Goal: Task Accomplishment & Management: Manage account settings

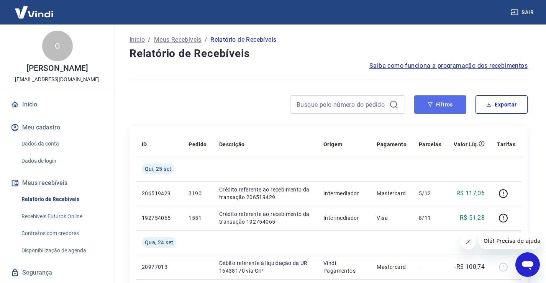
click at [455, 104] on button "Filtros" at bounding box center [441, 104] width 52 height 18
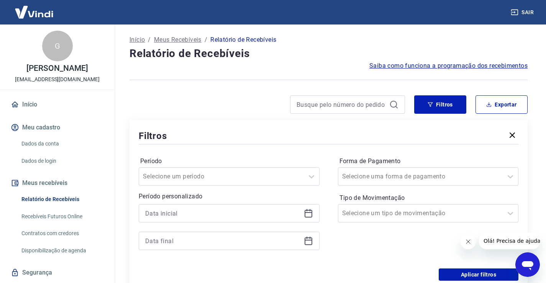
click at [303, 216] on div at bounding box center [229, 213] width 181 height 18
click at [308, 212] on icon at bounding box center [308, 213] width 9 height 9
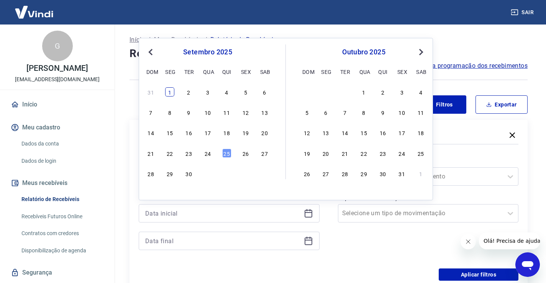
click at [170, 92] on div "1" at bounding box center [169, 91] width 9 height 9
type input "[DATE]"
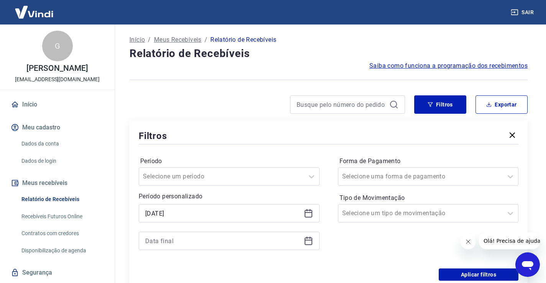
click at [208, 155] on div "Período Selecione um período Período personalizado Selected date: segunda-feira…" at bounding box center [329, 207] width 380 height 123
click at [307, 242] on icon at bounding box center [308, 241] width 9 height 9
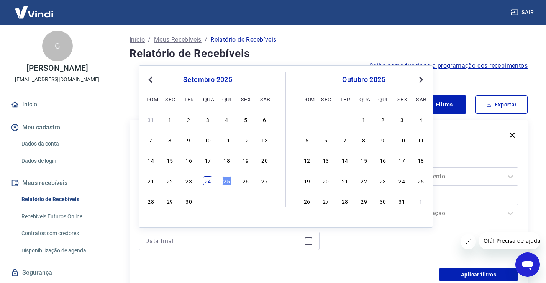
click at [206, 179] on div "24" at bounding box center [207, 180] width 9 height 9
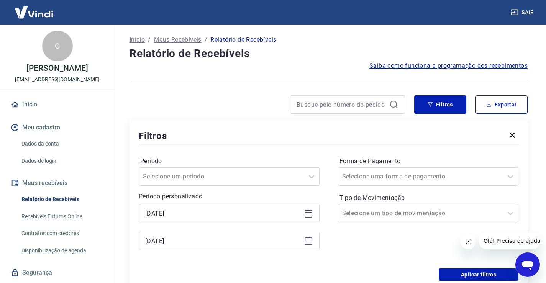
type input "[DATE]"
click at [347, 236] on div "Forma de Pagamento Selecione uma forma de pagamento Tipo de Movimentação Seleci…" at bounding box center [428, 207] width 181 height 104
click at [459, 274] on button "Aplicar filtros" at bounding box center [479, 275] width 80 height 12
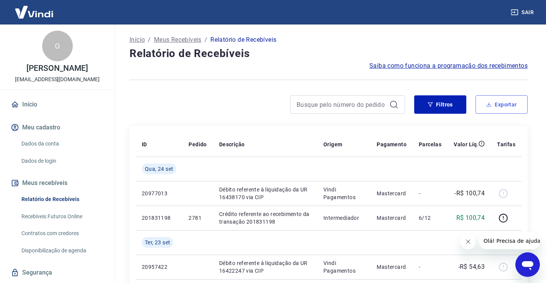
click at [493, 104] on button "Exportar" at bounding box center [502, 104] width 52 height 18
type input "[DATE]"
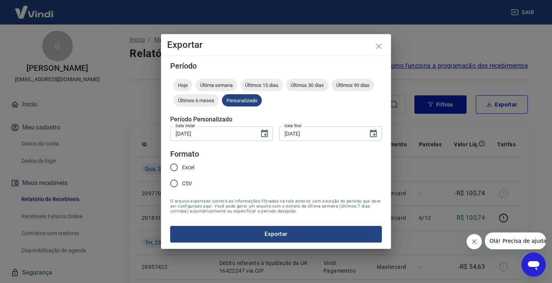
click at [189, 168] on span "Excel" at bounding box center [188, 168] width 12 height 8
click at [182, 168] on input "Excel" at bounding box center [174, 168] width 16 height 16
radio input "true"
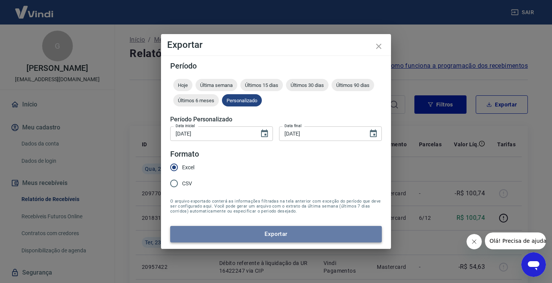
click at [278, 235] on button "Exportar" at bounding box center [276, 234] width 212 height 16
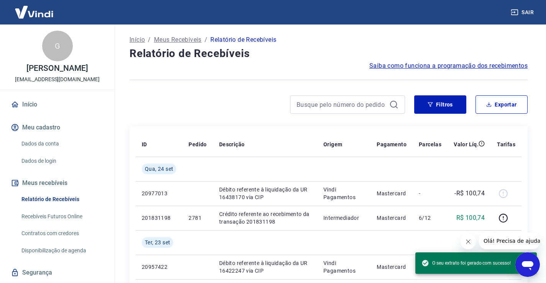
click at [233, 110] on div at bounding box center [268, 104] width 276 height 18
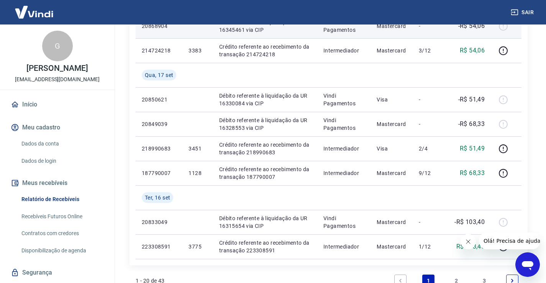
scroll to position [638, 0]
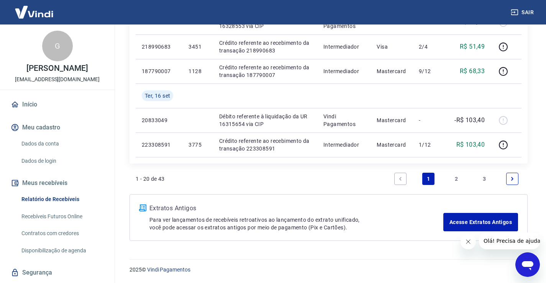
click at [483, 179] on link "3" at bounding box center [485, 179] width 12 height 12
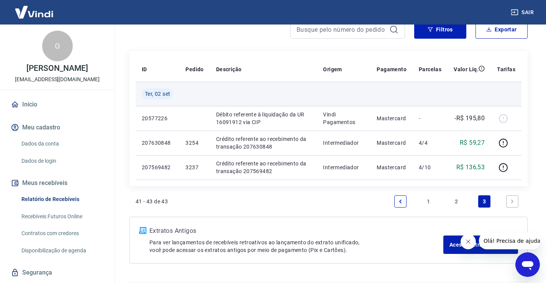
scroll to position [77, 0]
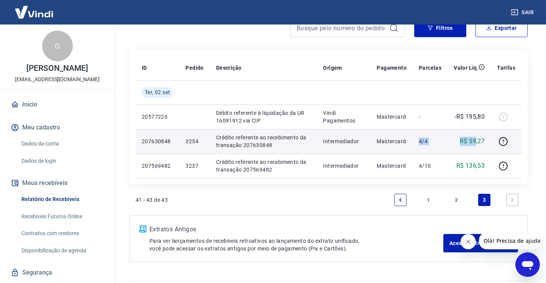
drag, startPoint x: 461, startPoint y: 144, endPoint x: 448, endPoint y: 142, distance: 13.5
click at [419, 144] on tr "207630848 3254 Crédito referente ao recebimento da transação 207630848 Intermed…" at bounding box center [329, 141] width 386 height 25
click at [472, 141] on p "R$ 59,27" at bounding box center [472, 141] width 25 height 9
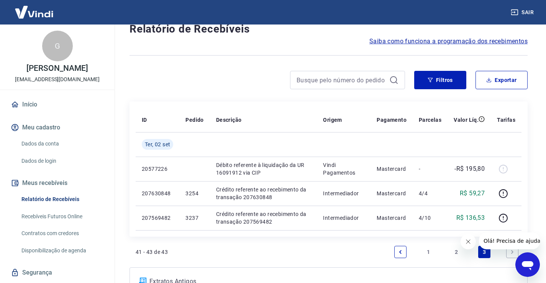
scroll to position [0, 0]
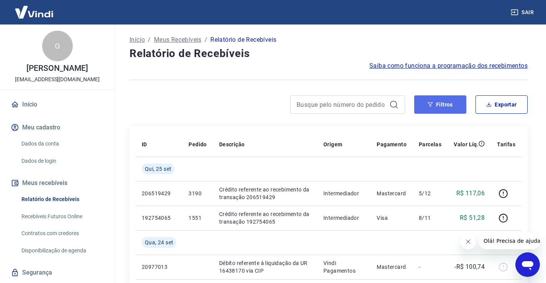
click at [441, 104] on button "Filtros" at bounding box center [441, 104] width 52 height 18
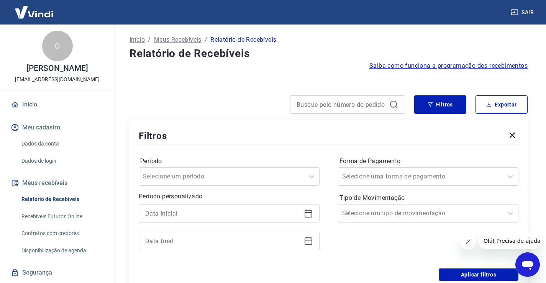
click at [308, 214] on icon at bounding box center [308, 213] width 9 height 9
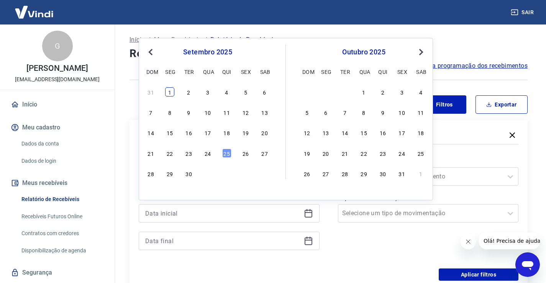
click at [165, 93] on div "1" at bounding box center [169, 91] width 9 height 9
type input "[DATE]"
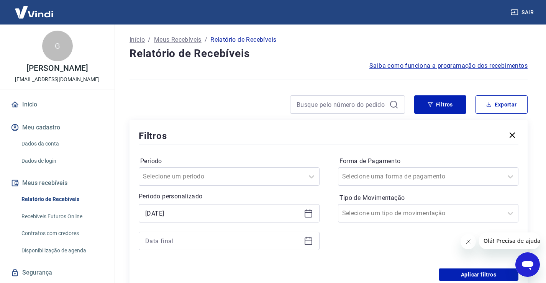
click at [306, 242] on icon at bounding box center [308, 241] width 9 height 9
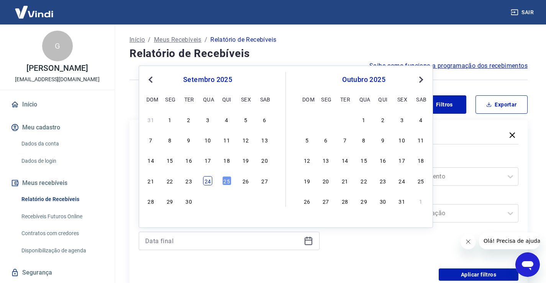
click at [206, 182] on div "24" at bounding box center [207, 180] width 9 height 9
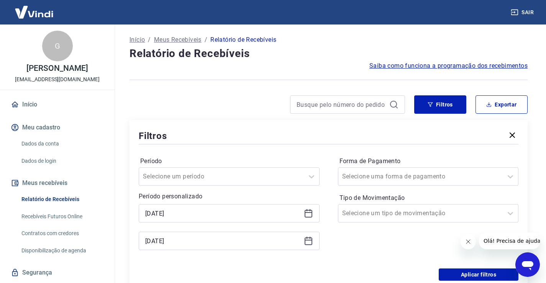
type input "[DATE]"
click at [386, 233] on div "Forma de Pagamento Selecione uma forma de pagamento Tipo de Movimentação Seleci…" at bounding box center [428, 207] width 181 height 104
click at [295, 178] on div "Selecione um período" at bounding box center [229, 177] width 181 height 18
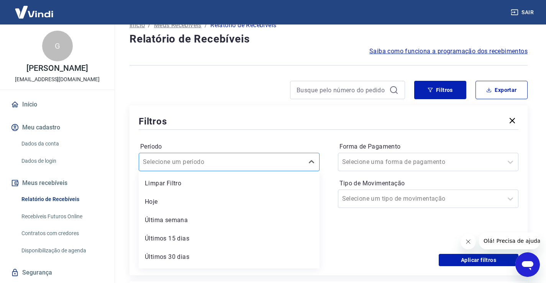
scroll to position [18, 0]
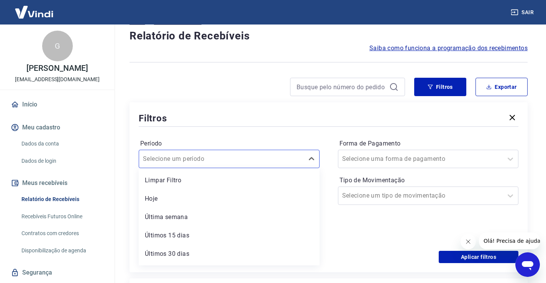
click at [403, 235] on div "Forma de Pagamento Selecione uma forma de pagamento Tipo de Movimentação Seleci…" at bounding box center [428, 190] width 181 height 104
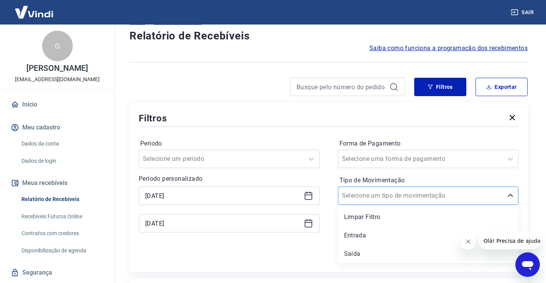
click at [394, 194] on input "Tipo de Movimentação" at bounding box center [380, 195] width 77 height 9
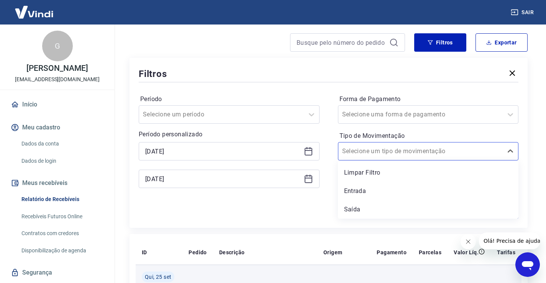
scroll to position [133, 0]
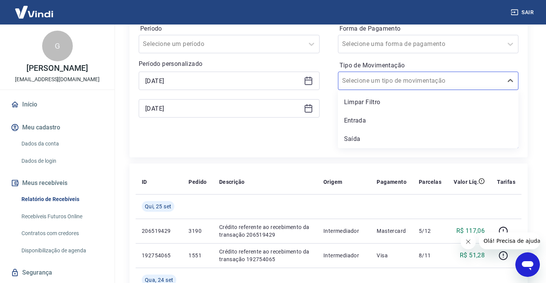
click at [322, 134] on div "Período Selecione um período Período personalizado Selected date: [DATE] [DATE]…" at bounding box center [329, 74] width 380 height 123
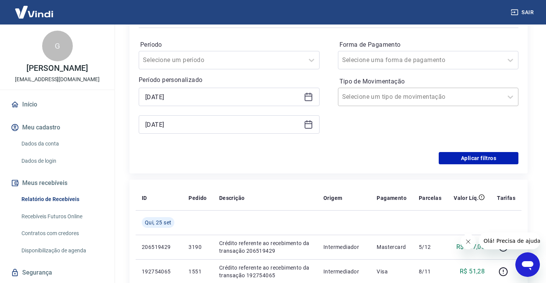
scroll to position [171, 0]
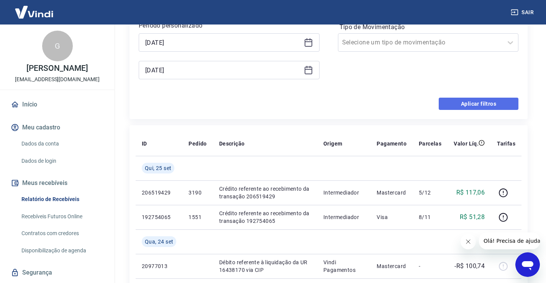
click at [460, 102] on button "Aplicar filtros" at bounding box center [479, 104] width 80 height 12
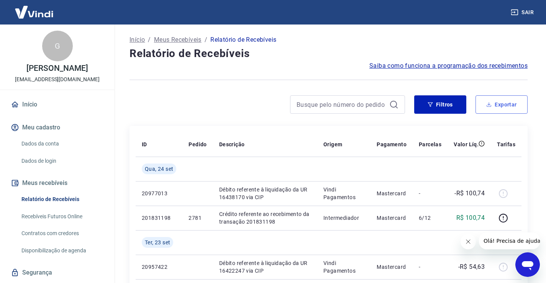
click at [490, 110] on button "Exportar" at bounding box center [502, 104] width 52 height 18
type input "[DATE]"
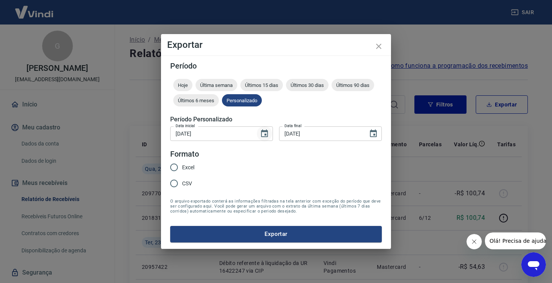
drag, startPoint x: 260, startPoint y: 135, endPoint x: 267, endPoint y: 135, distance: 6.9
click at [260, 135] on button "Choose date, selected date is 1 de set de 2025" at bounding box center [264, 133] width 15 height 15
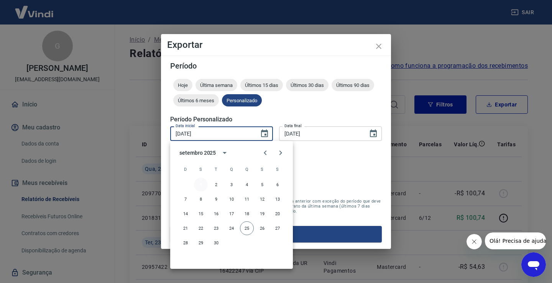
click at [200, 184] on button "1" at bounding box center [201, 185] width 14 height 14
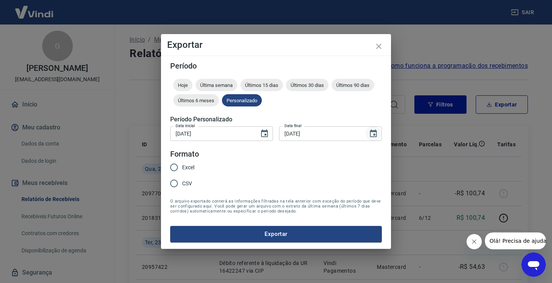
click at [374, 137] on icon "Choose date, selected date is 24 de set de 2025" at bounding box center [373, 134] width 7 height 8
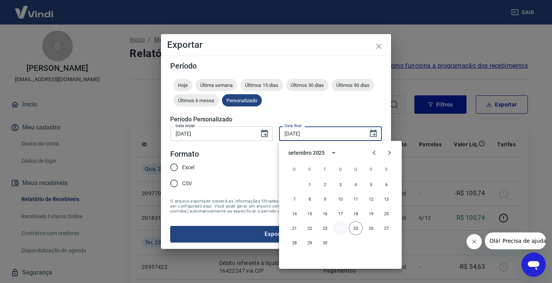
click at [341, 228] on button "24" at bounding box center [341, 229] width 14 height 14
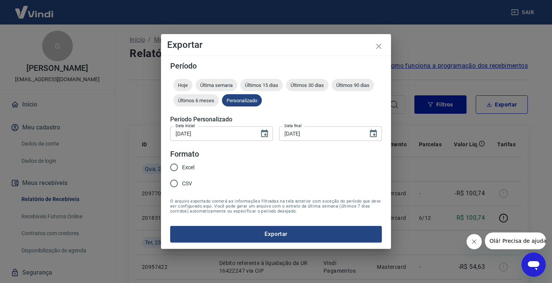
click at [325, 153] on form "Período Hoje Última semana Últimos 15 dias Últimos 30 dias Últimos 90 dias Últi…" at bounding box center [276, 152] width 212 height 180
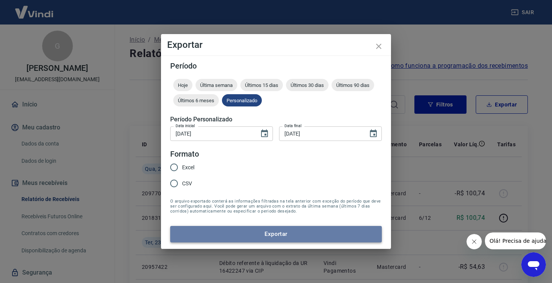
click at [271, 234] on button "Exportar" at bounding box center [276, 234] width 212 height 16
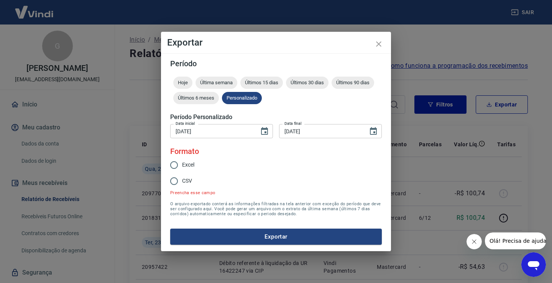
click at [173, 168] on input "Excel" at bounding box center [174, 165] width 16 height 16
radio input "true"
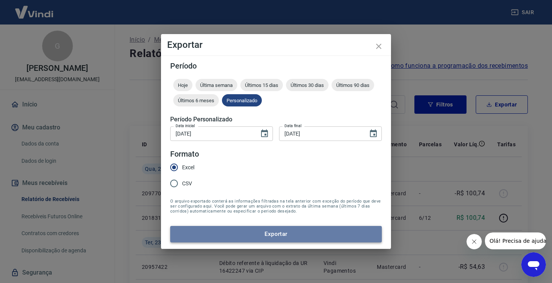
click at [290, 239] on button "Exportar" at bounding box center [276, 234] width 212 height 16
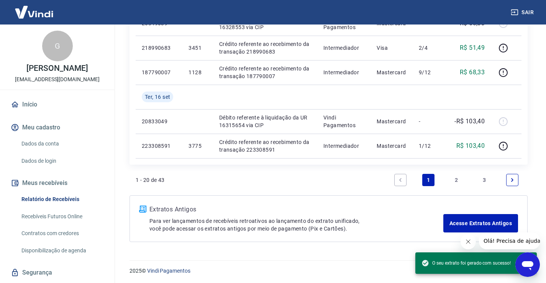
scroll to position [638, 0]
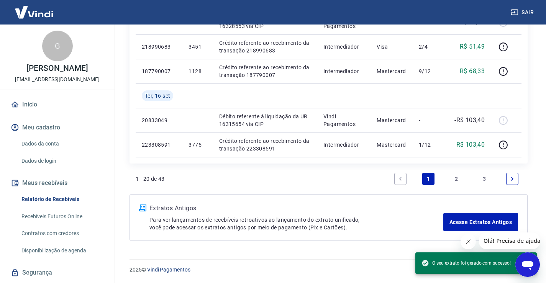
click at [484, 179] on link "3" at bounding box center [485, 179] width 12 height 12
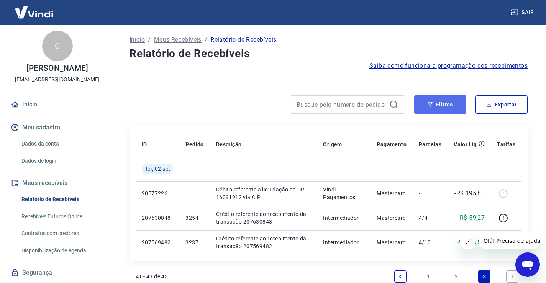
click at [441, 107] on button "Filtros" at bounding box center [441, 104] width 52 height 18
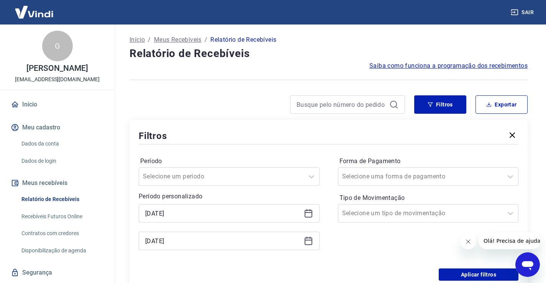
click at [308, 214] on icon at bounding box center [308, 213] width 9 height 9
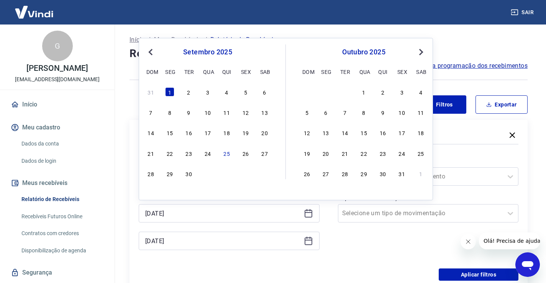
click at [151, 54] on span "Previous Month" at bounding box center [151, 52] width 0 height 9
click at [248, 92] on div "1" at bounding box center [245, 91] width 9 height 9
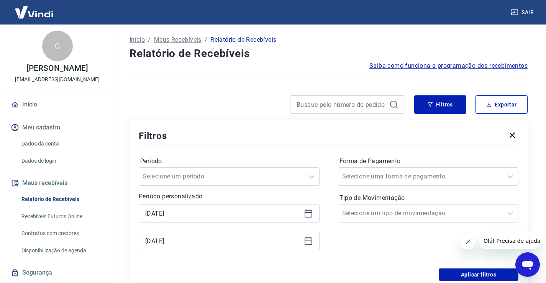
type input "[DATE]"
click at [309, 237] on icon at bounding box center [308, 241] width 9 height 9
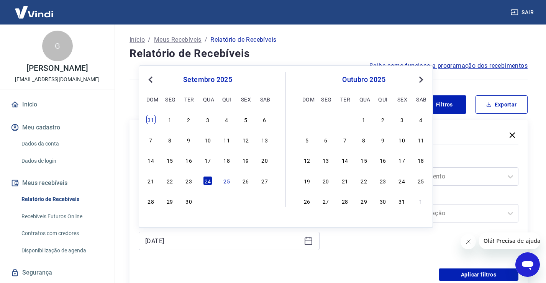
click at [151, 121] on div "31" at bounding box center [150, 119] width 9 height 9
type input "[DATE]"
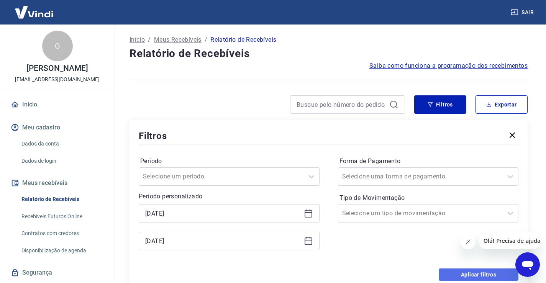
click at [481, 275] on button "Aplicar filtros" at bounding box center [479, 275] width 80 height 12
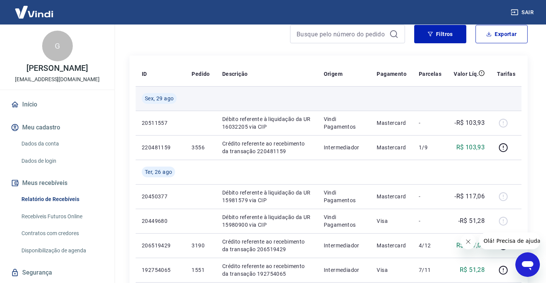
scroll to position [77, 0]
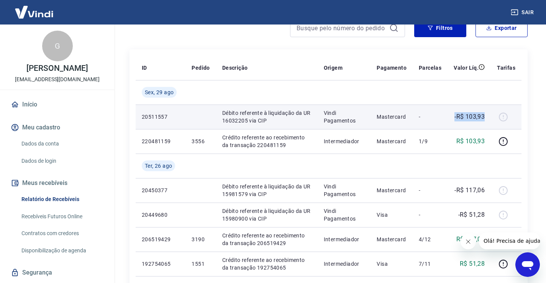
drag, startPoint x: 488, startPoint y: 115, endPoint x: 452, endPoint y: 117, distance: 35.3
click at [452, 117] on td "-R$ 103,93" at bounding box center [469, 117] width 43 height 25
click at [468, 117] on p "-R$ 103,93" at bounding box center [470, 116] width 30 height 9
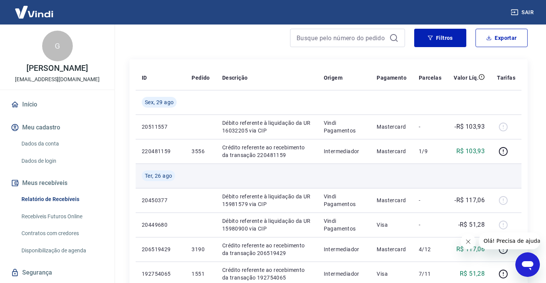
scroll to position [0, 0]
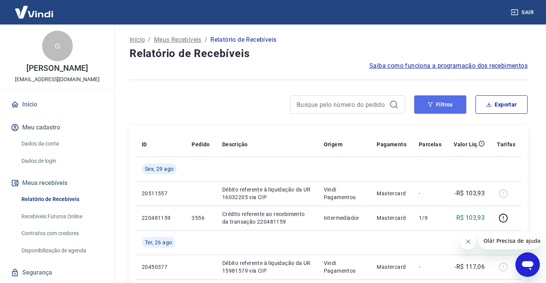
click at [438, 107] on button "Filtros" at bounding box center [441, 104] width 52 height 18
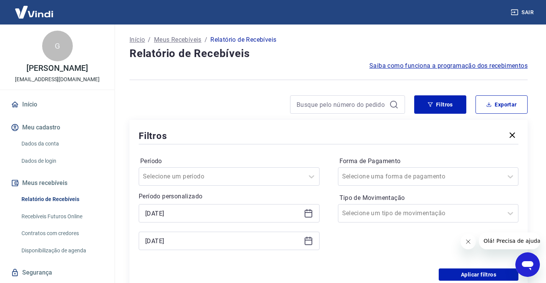
click at [304, 214] on icon at bounding box center [308, 213] width 9 height 9
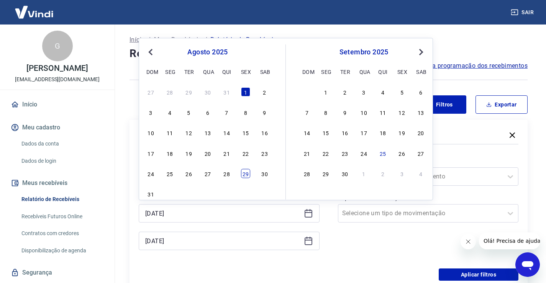
click at [245, 173] on div "29" at bounding box center [245, 173] width 9 height 9
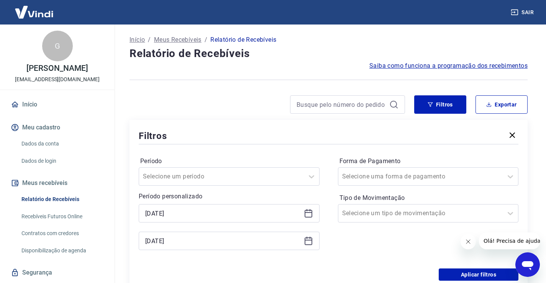
type input "[DATE]"
click at [310, 242] on icon at bounding box center [308, 241] width 9 height 9
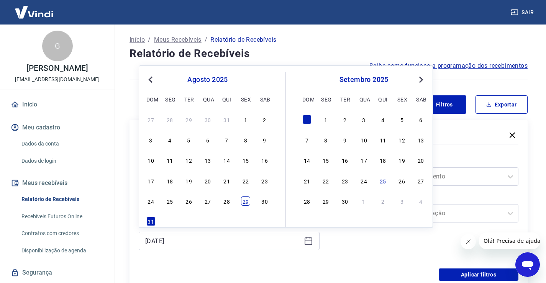
click at [246, 204] on div "29" at bounding box center [245, 201] width 9 height 9
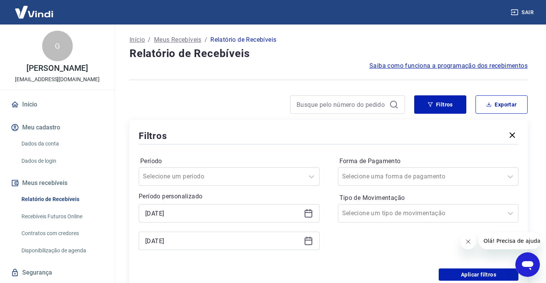
type input "[DATE]"
click at [456, 273] on button "Aplicar filtros" at bounding box center [479, 275] width 80 height 12
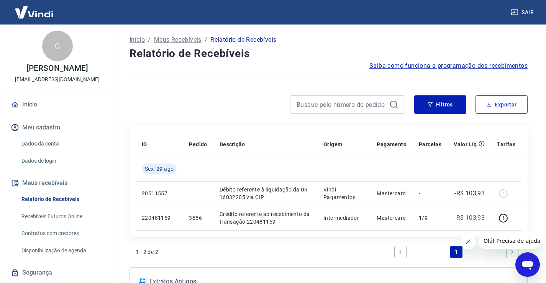
click at [502, 107] on button "Exportar" at bounding box center [502, 104] width 52 height 18
type input "[DATE]"
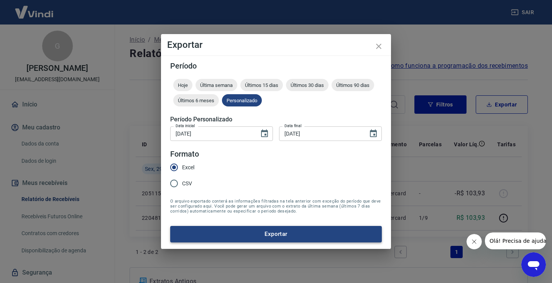
click at [273, 235] on button "Exportar" at bounding box center [276, 234] width 212 height 16
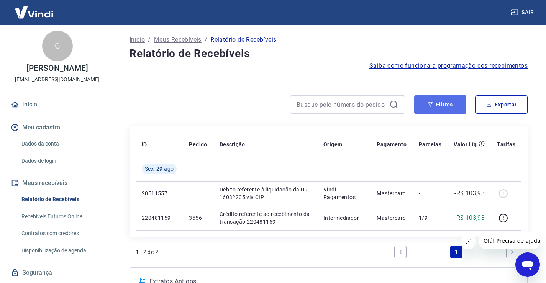
click at [447, 106] on button "Filtros" at bounding box center [441, 104] width 52 height 18
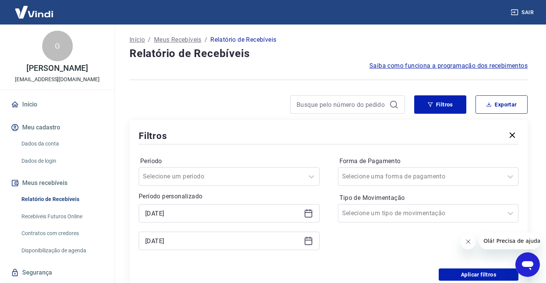
click at [309, 241] on icon at bounding box center [308, 241] width 9 height 9
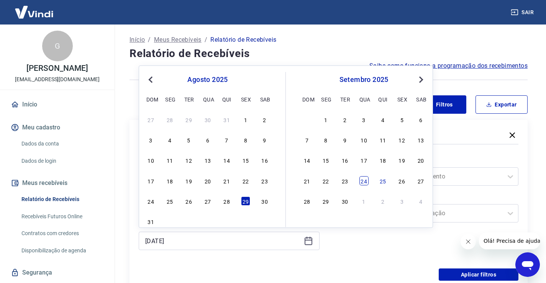
click at [363, 182] on div "24" at bounding box center [364, 180] width 9 height 9
type input "[DATE]"
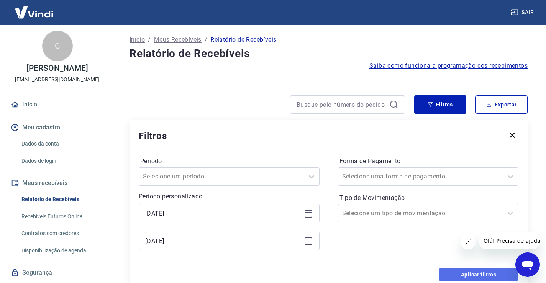
click at [459, 276] on button "Aplicar filtros" at bounding box center [479, 275] width 80 height 12
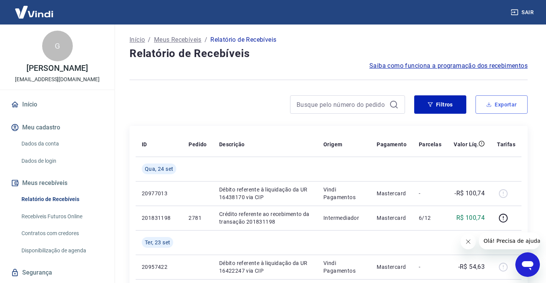
click at [500, 102] on button "Exportar" at bounding box center [502, 104] width 52 height 18
type input "[DATE]"
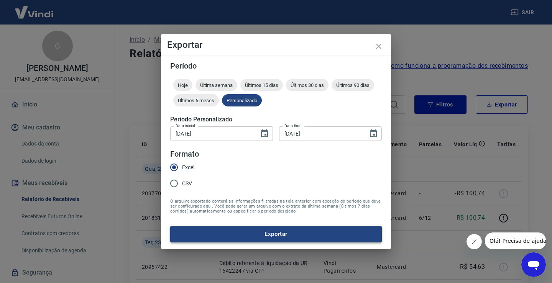
click at [281, 234] on button "Exportar" at bounding box center [276, 234] width 212 height 16
